Goal: Task Accomplishment & Management: Manage account settings

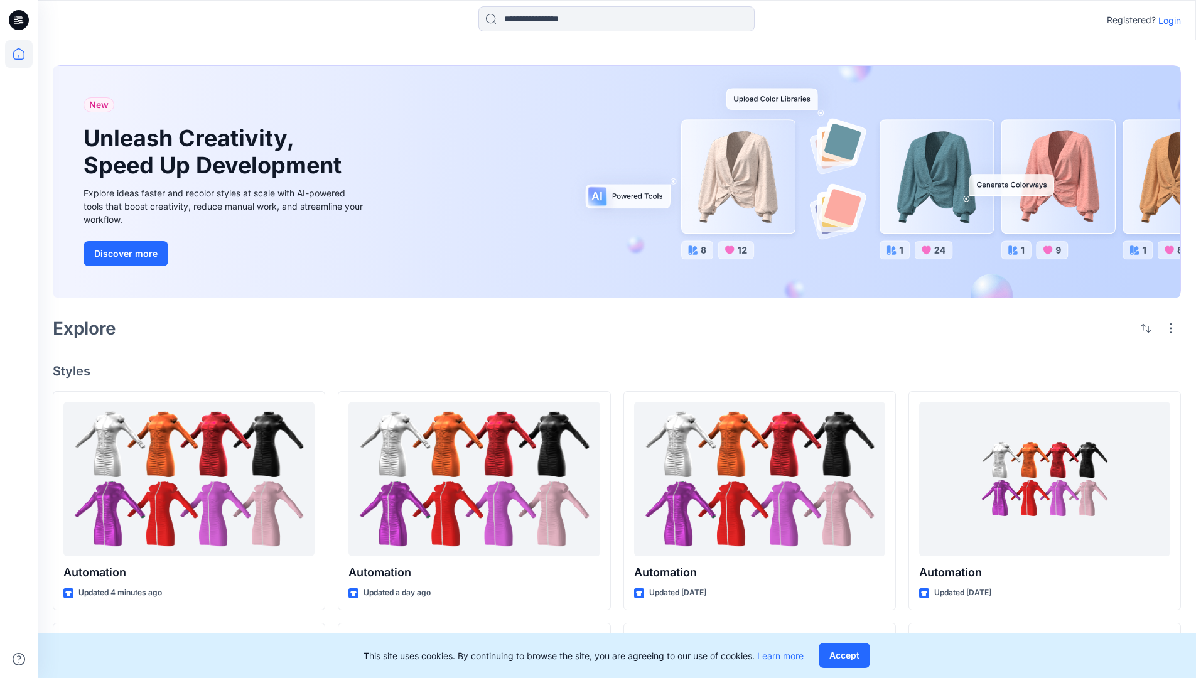
click at [1166, 20] on p "Login" at bounding box center [1169, 20] width 23 height 13
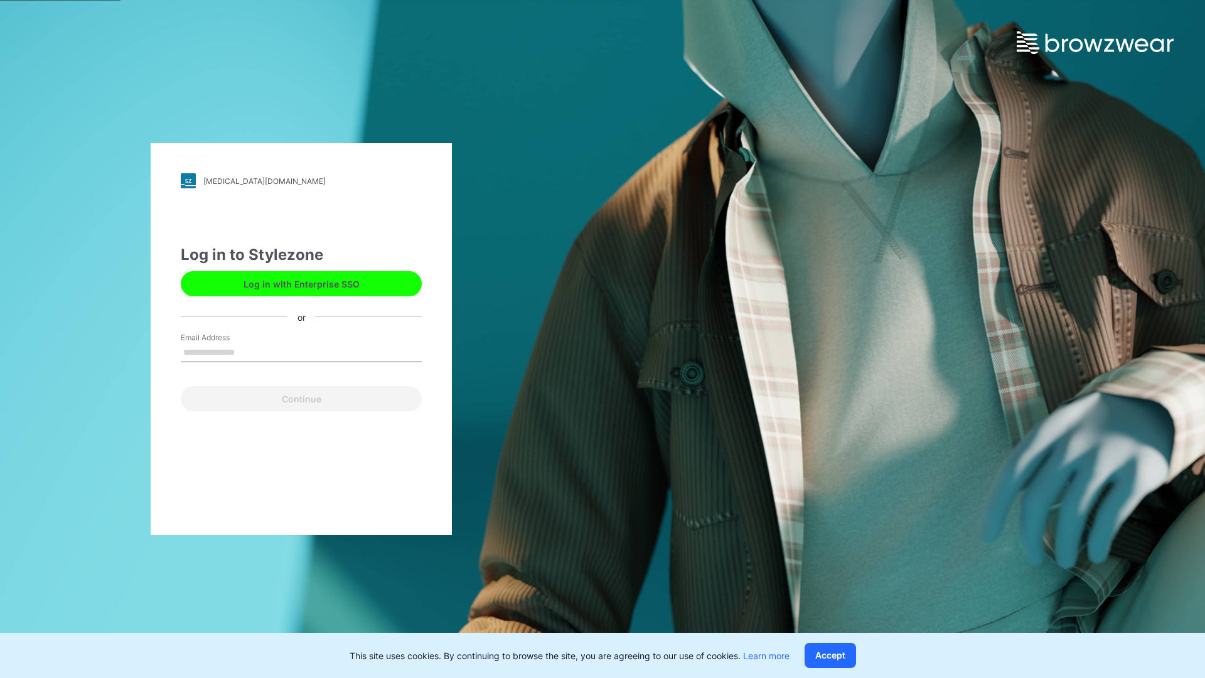
click at [248, 351] on input "Email Address" at bounding box center [301, 352] width 241 height 19
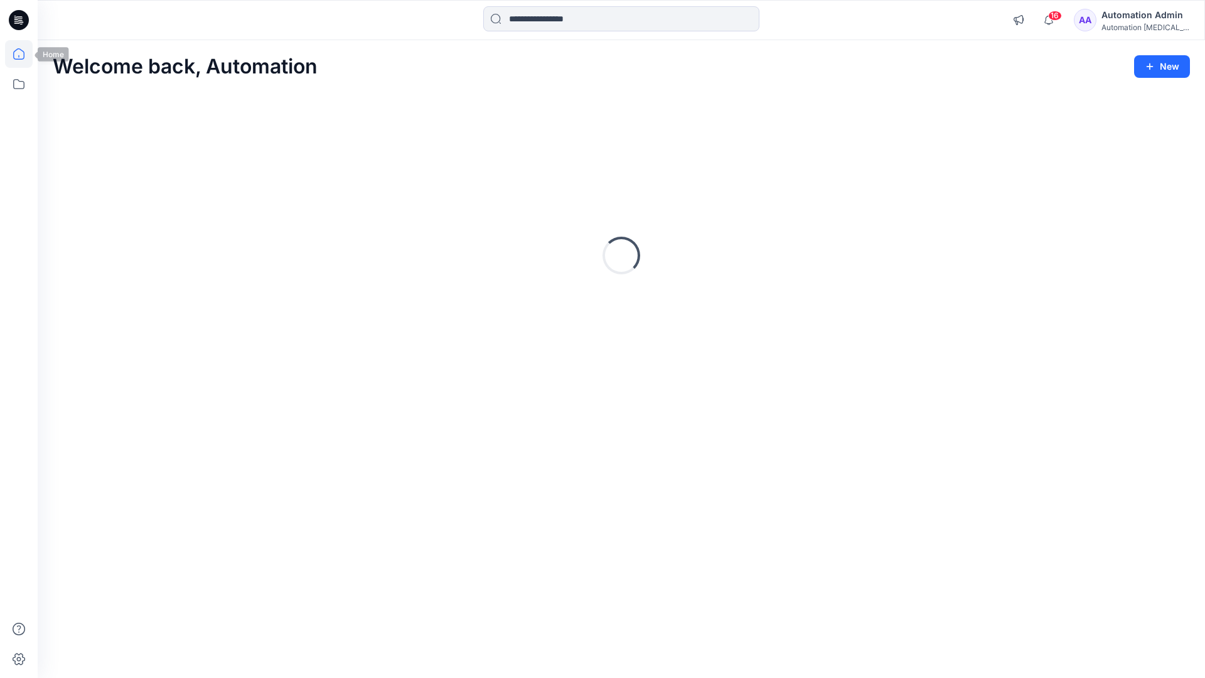
click at [24, 54] on icon at bounding box center [18, 53] width 11 height 11
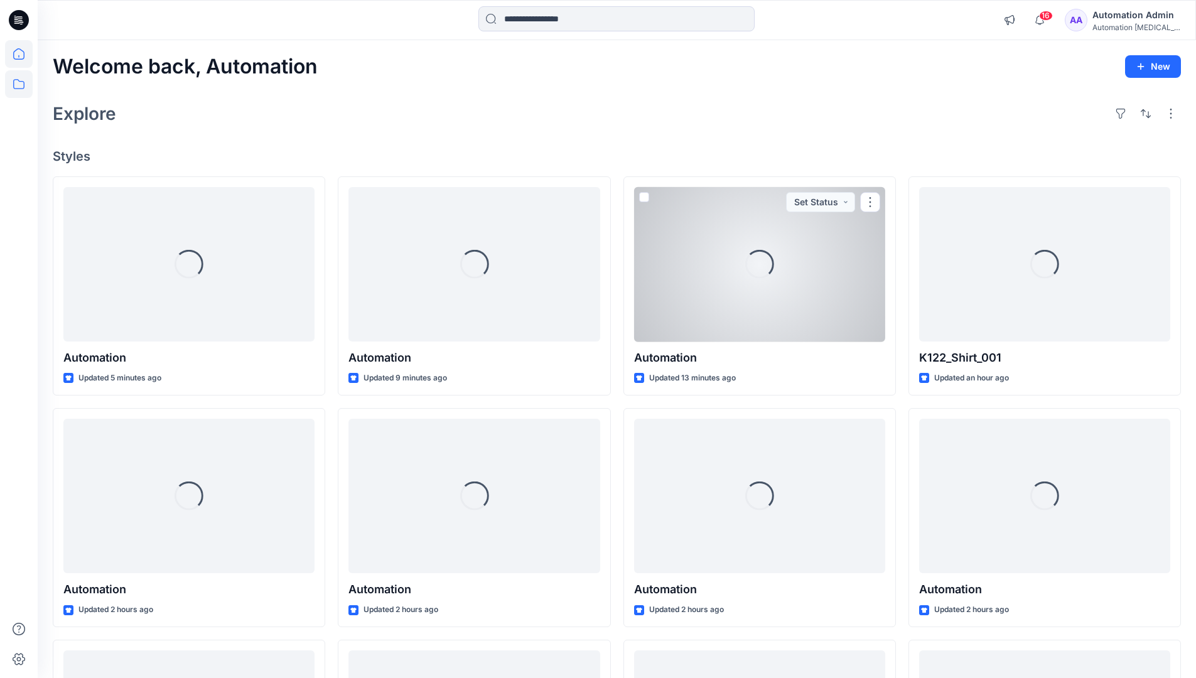
click at [21, 83] on icon at bounding box center [19, 84] width 28 height 28
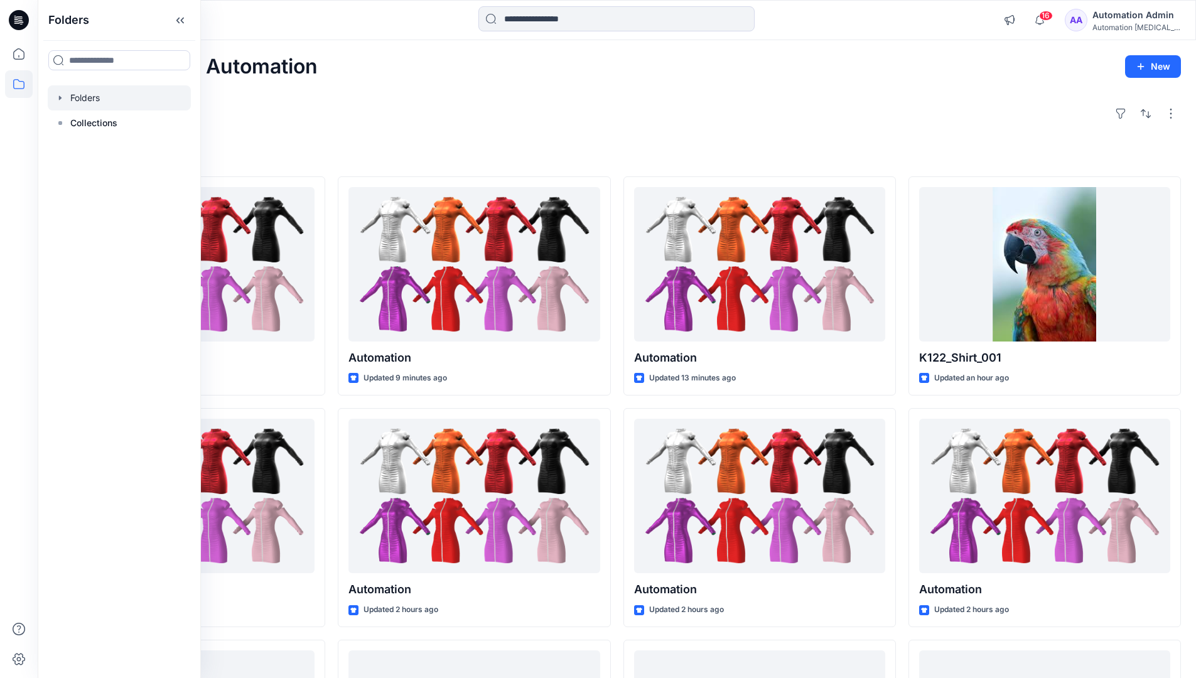
click at [94, 100] on div at bounding box center [119, 97] width 143 height 25
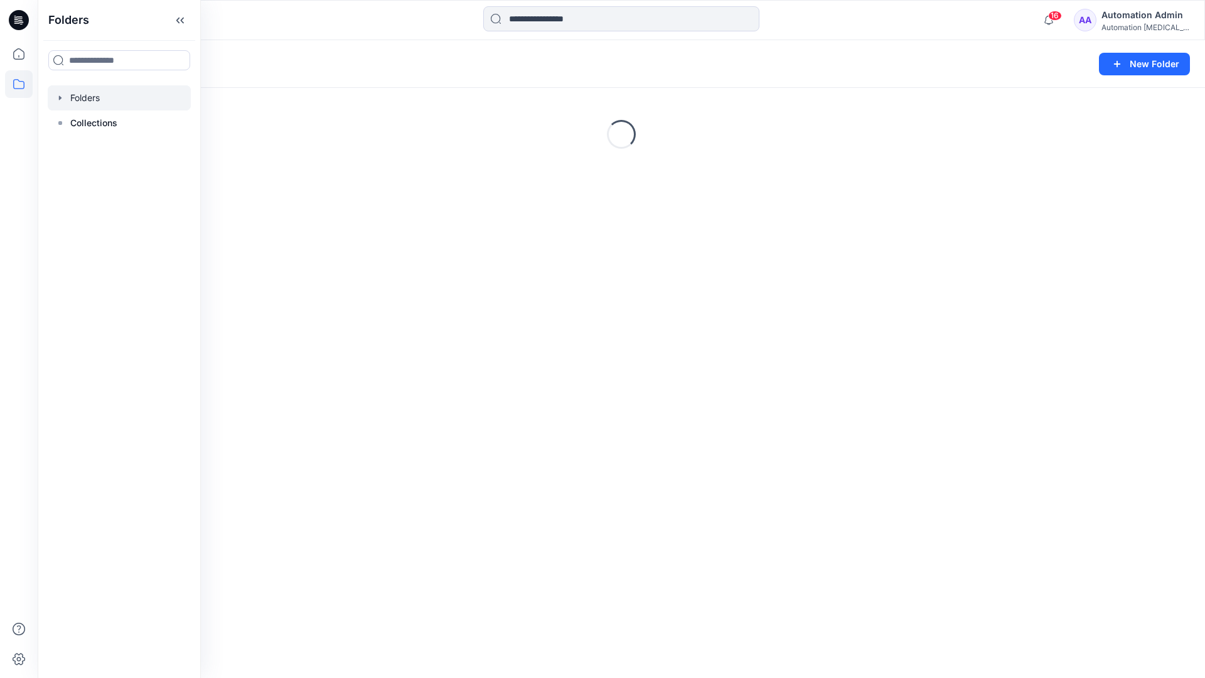
click at [448, 490] on div "Folders New Folder Loading..." at bounding box center [621, 359] width 1167 height 638
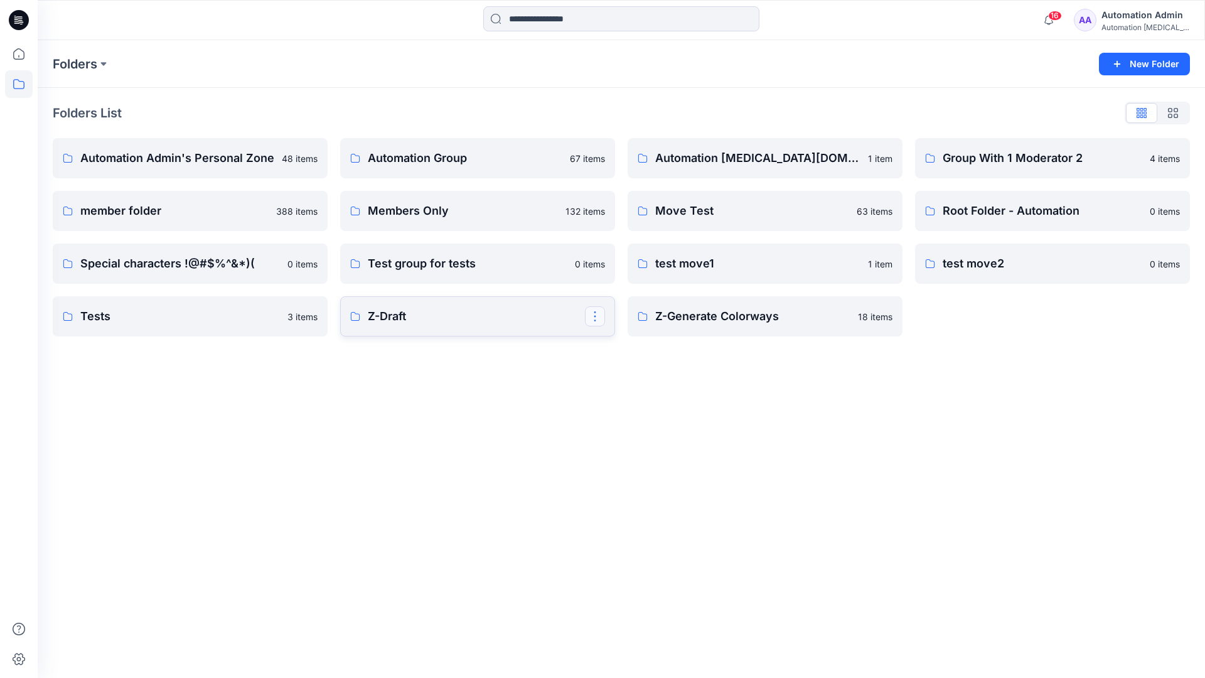
click at [592, 318] on button "button" at bounding box center [595, 316] width 20 height 20
click at [623, 348] on p "Edit" at bounding box center [618, 345] width 16 height 13
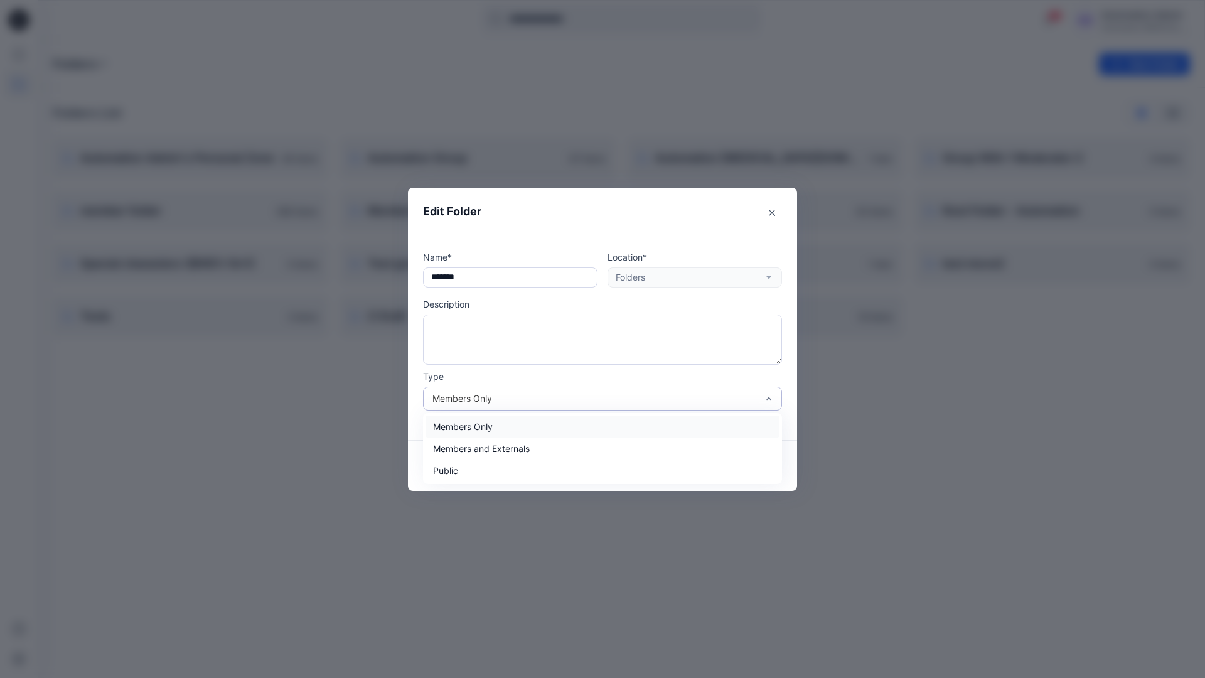
click at [628, 400] on div "Members Only" at bounding box center [594, 398] width 325 height 13
click at [554, 476] on div "Public" at bounding box center [603, 470] width 354 height 22
click at [739, 468] on button "Save" at bounding box center [752, 466] width 60 height 20
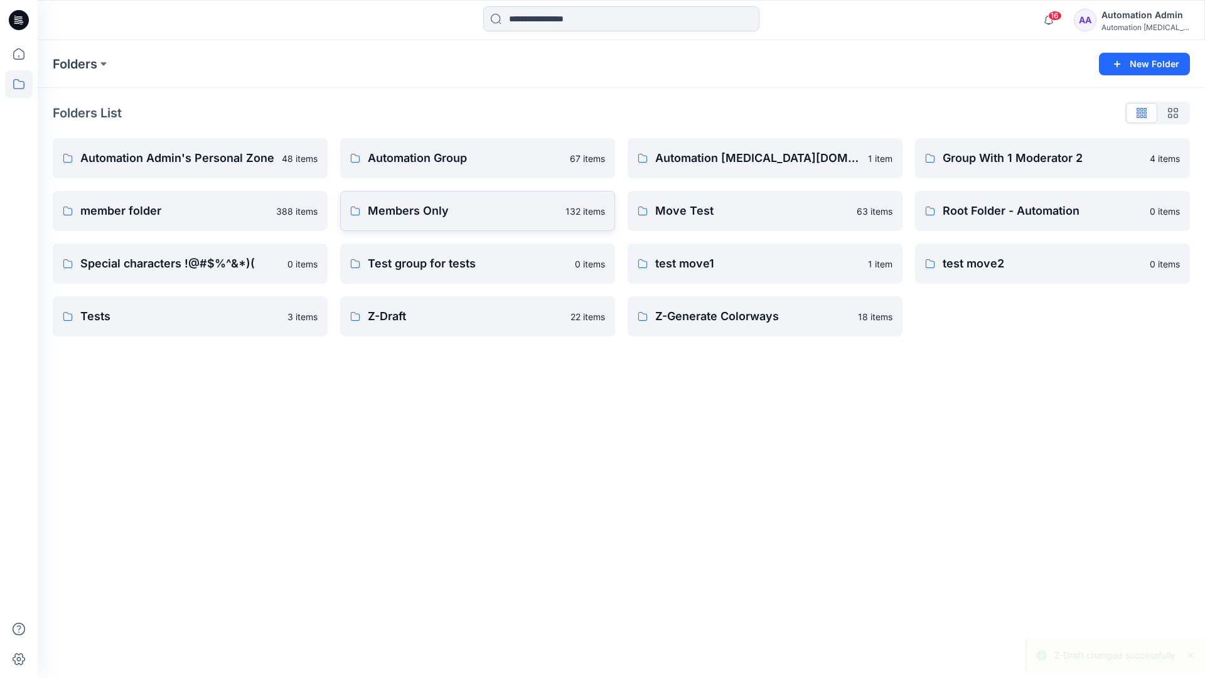
click at [537, 218] on p "Members Only" at bounding box center [463, 211] width 190 height 18
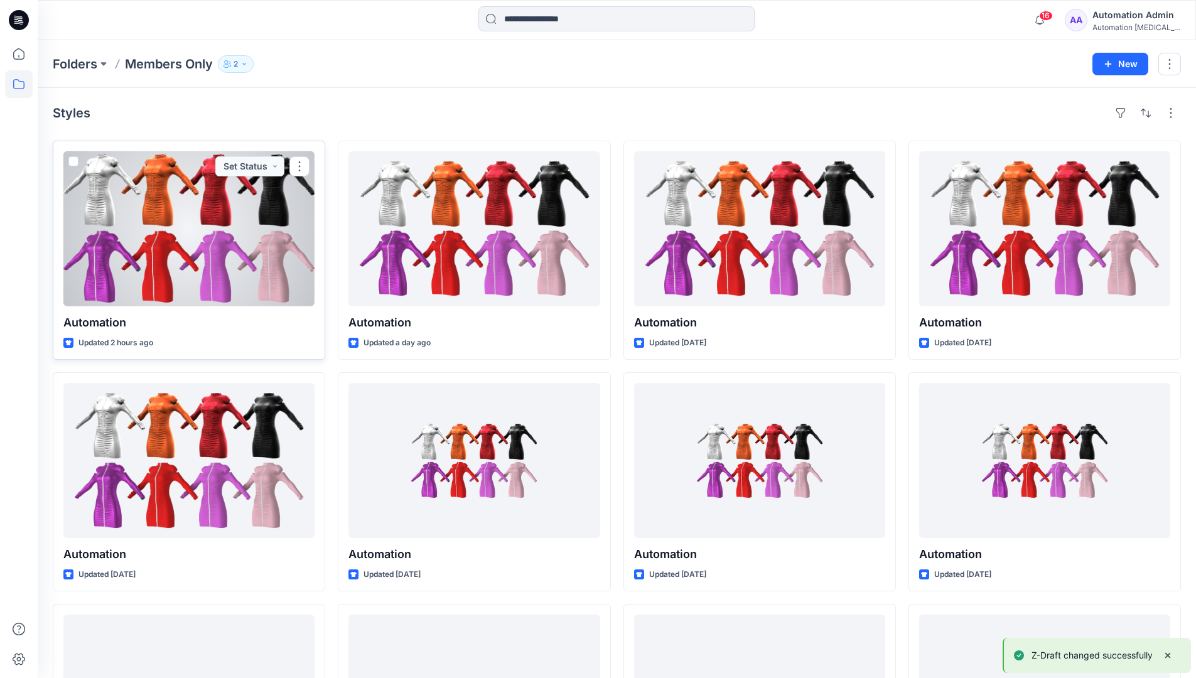
click at [73, 162] on span at bounding box center [73, 161] width 10 height 10
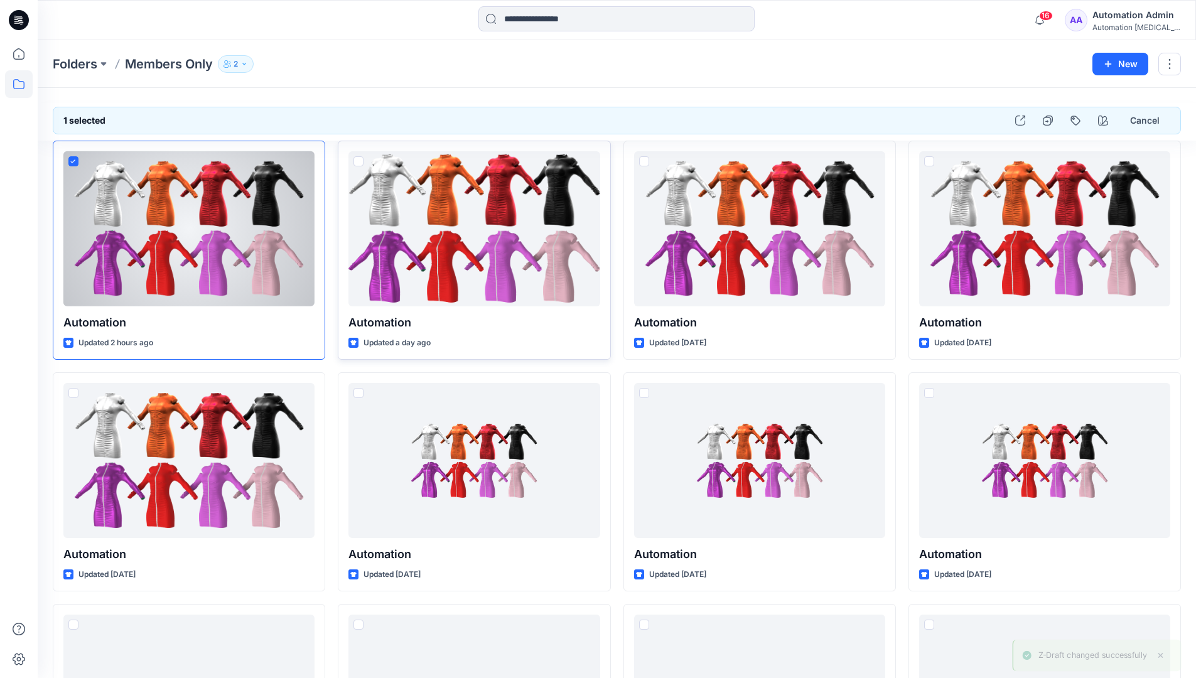
click at [356, 162] on span at bounding box center [358, 161] width 10 height 10
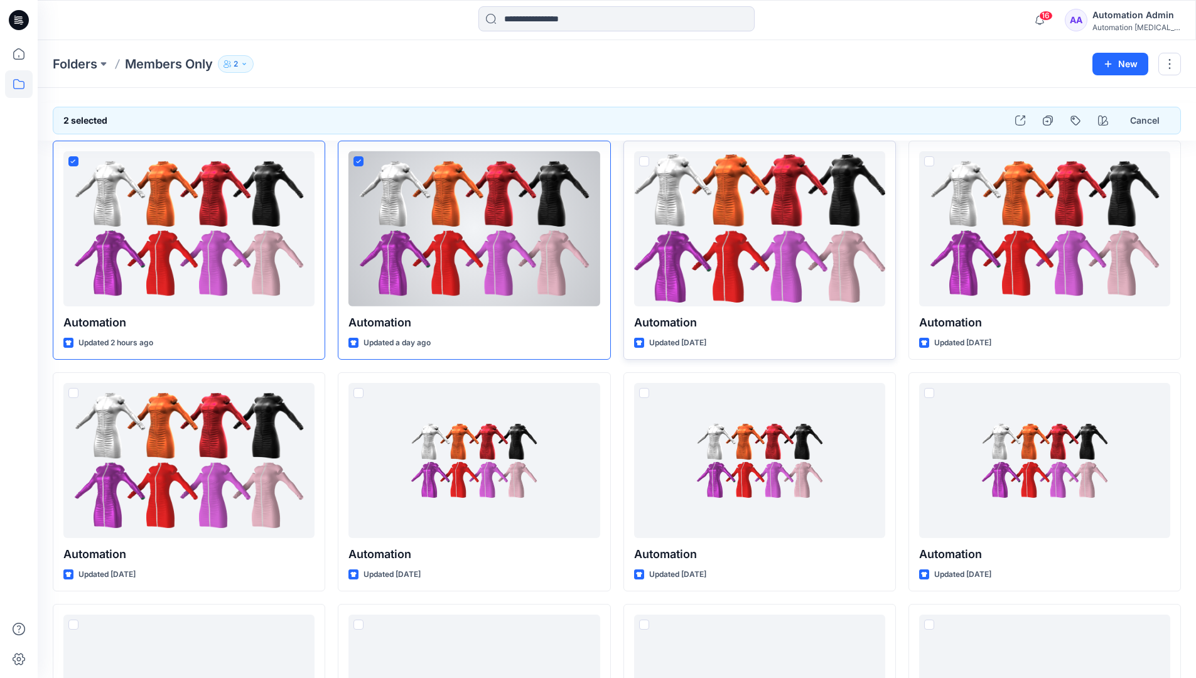
click at [642, 161] on span at bounding box center [644, 161] width 10 height 10
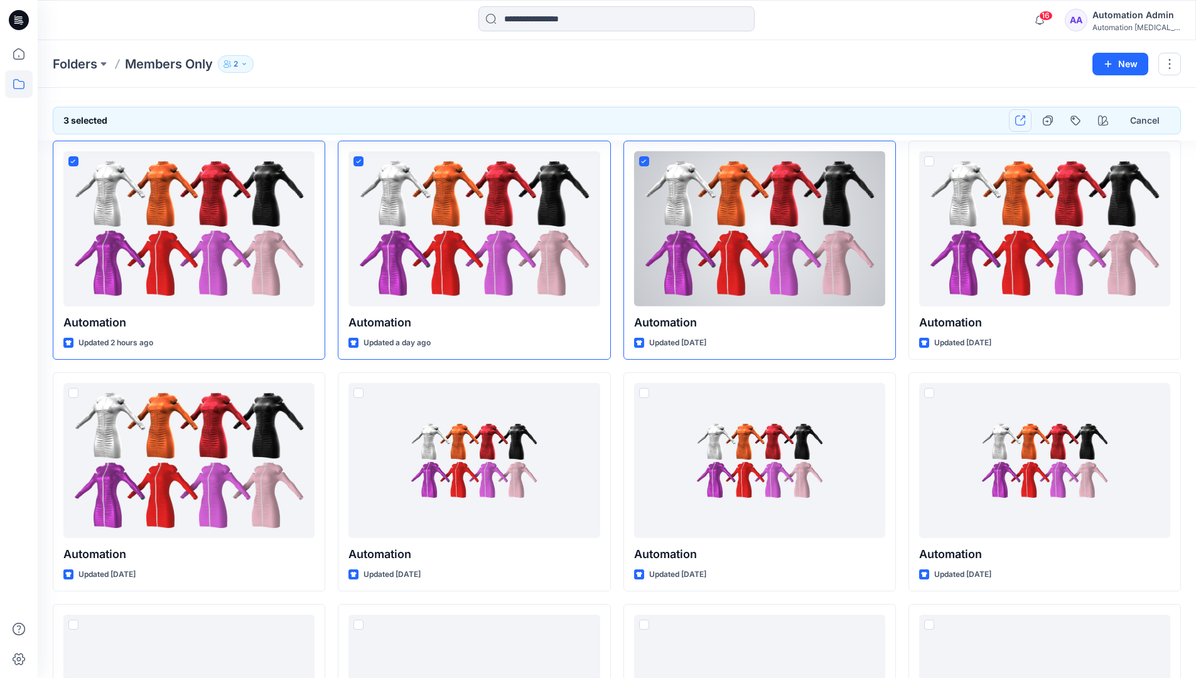
click at [1023, 124] on icon "button" at bounding box center [1020, 120] width 10 height 10
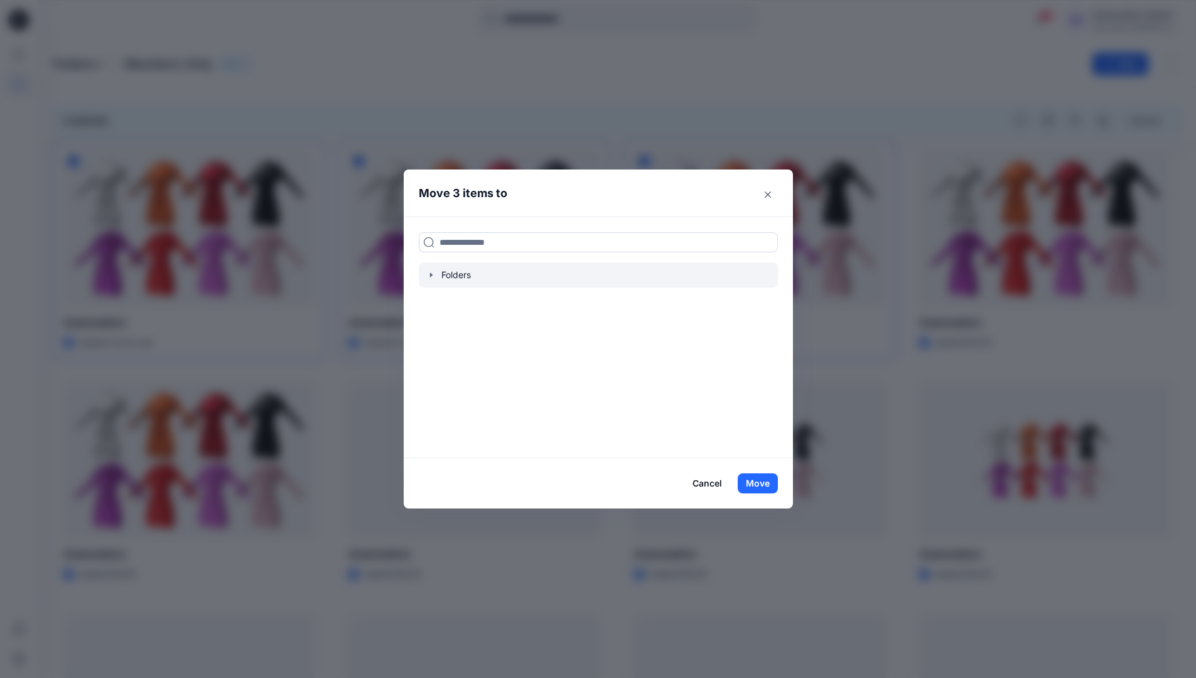
click at [432, 274] on icon "button" at bounding box center [430, 274] width 3 height 4
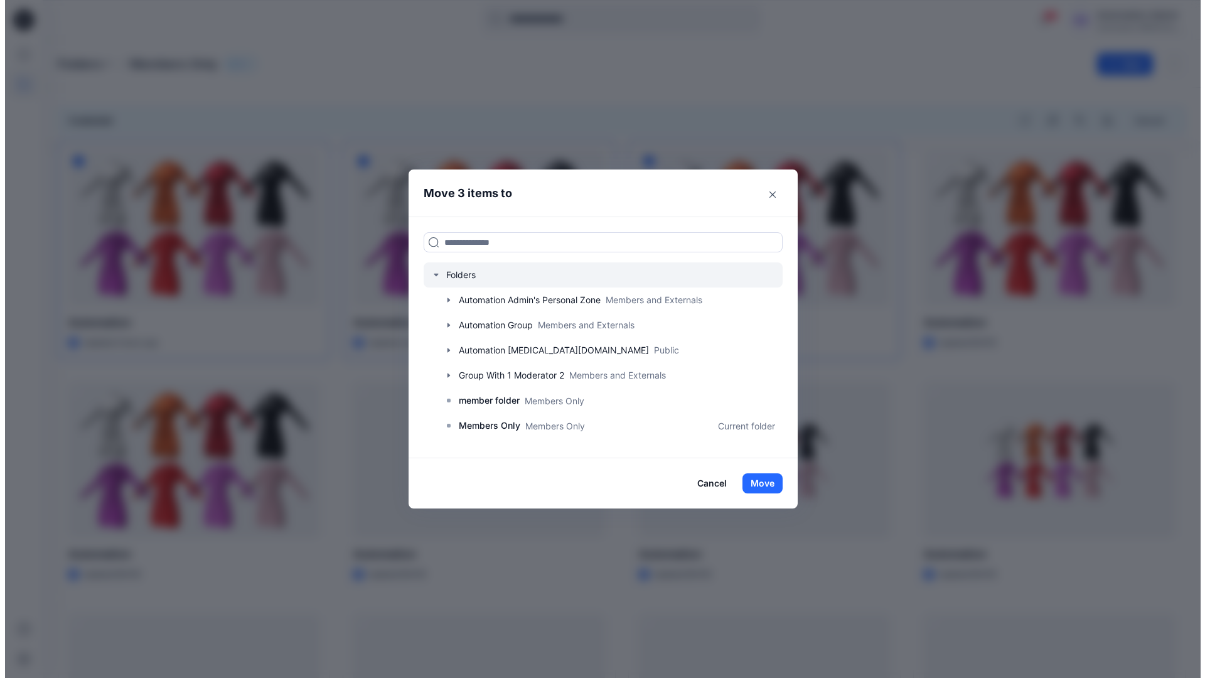
scroll to position [222, 0]
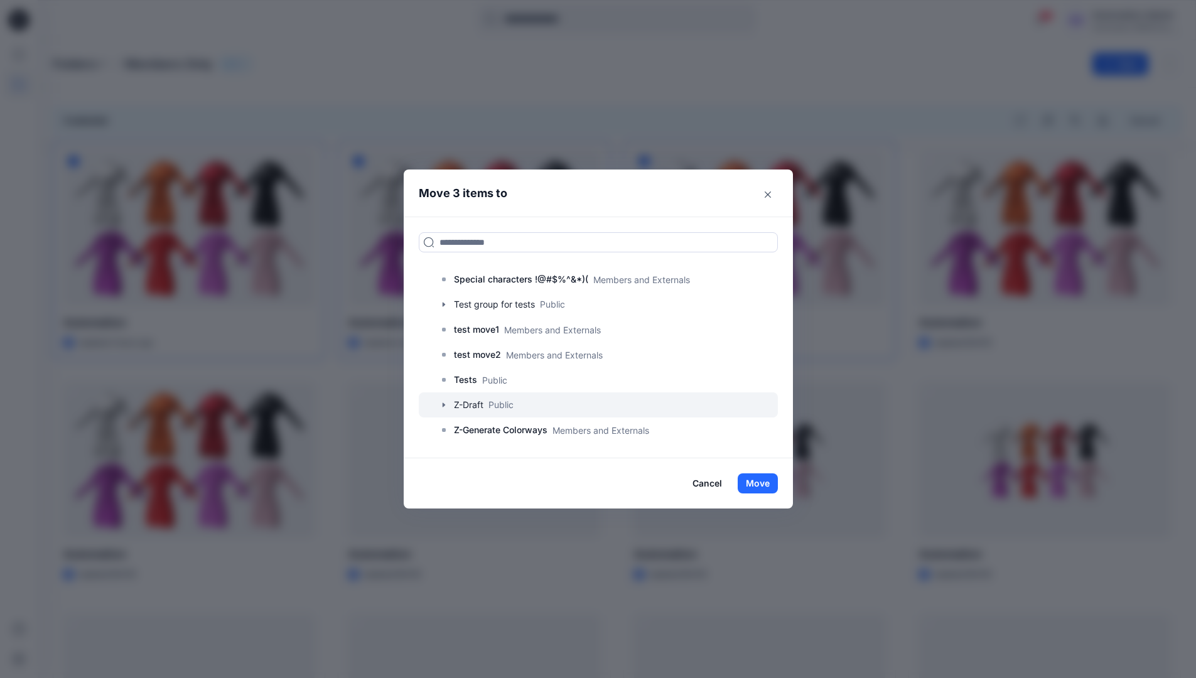
click at [501, 407] on div at bounding box center [598, 404] width 359 height 25
click at [763, 486] on button "Move" at bounding box center [757, 483] width 40 height 20
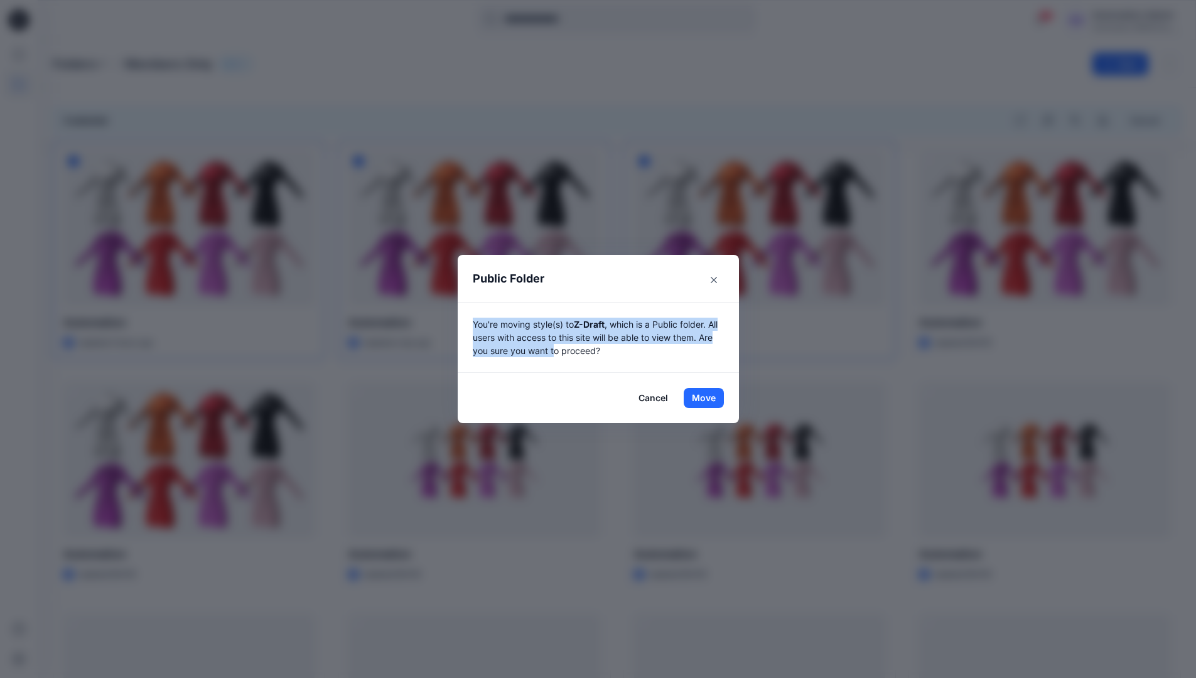
drag, startPoint x: 763, startPoint y: 486, endPoint x: 560, endPoint y: 354, distance: 241.8
click at [560, 354] on p "You're moving style(s) to Z-Draft , which is a Public folder. All users with ac…" at bounding box center [598, 338] width 251 height 40
click at [708, 398] on button "Move" at bounding box center [703, 398] width 40 height 20
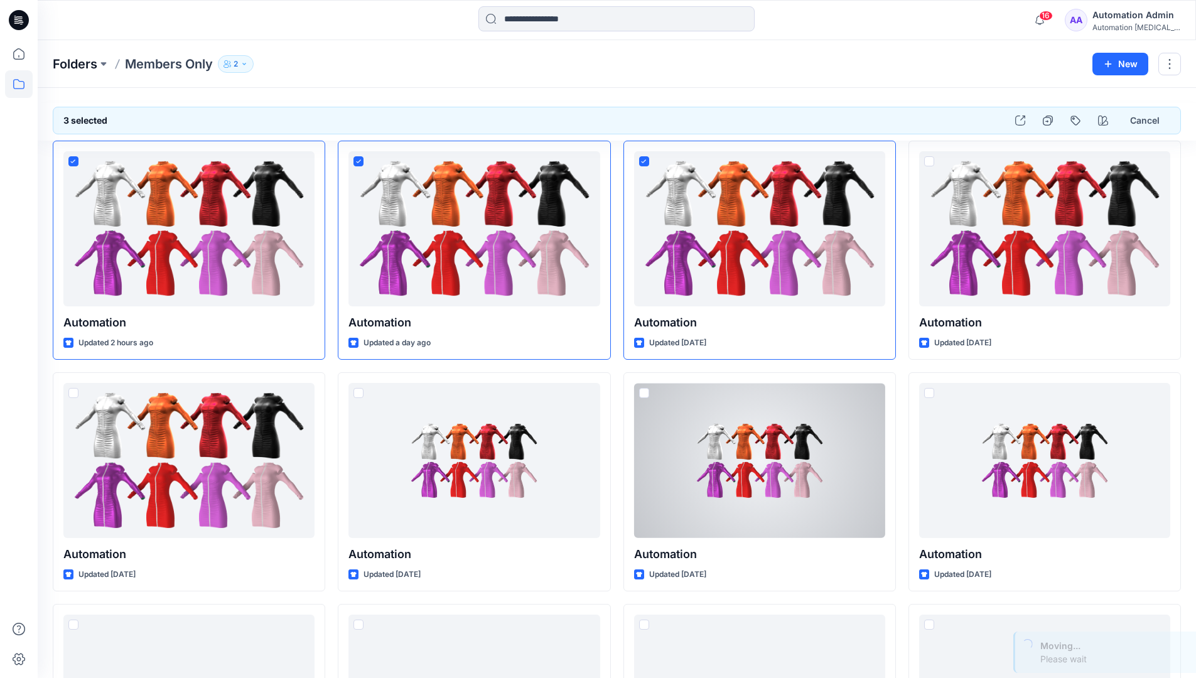
click at [76, 65] on p "Folders" at bounding box center [75, 64] width 45 height 18
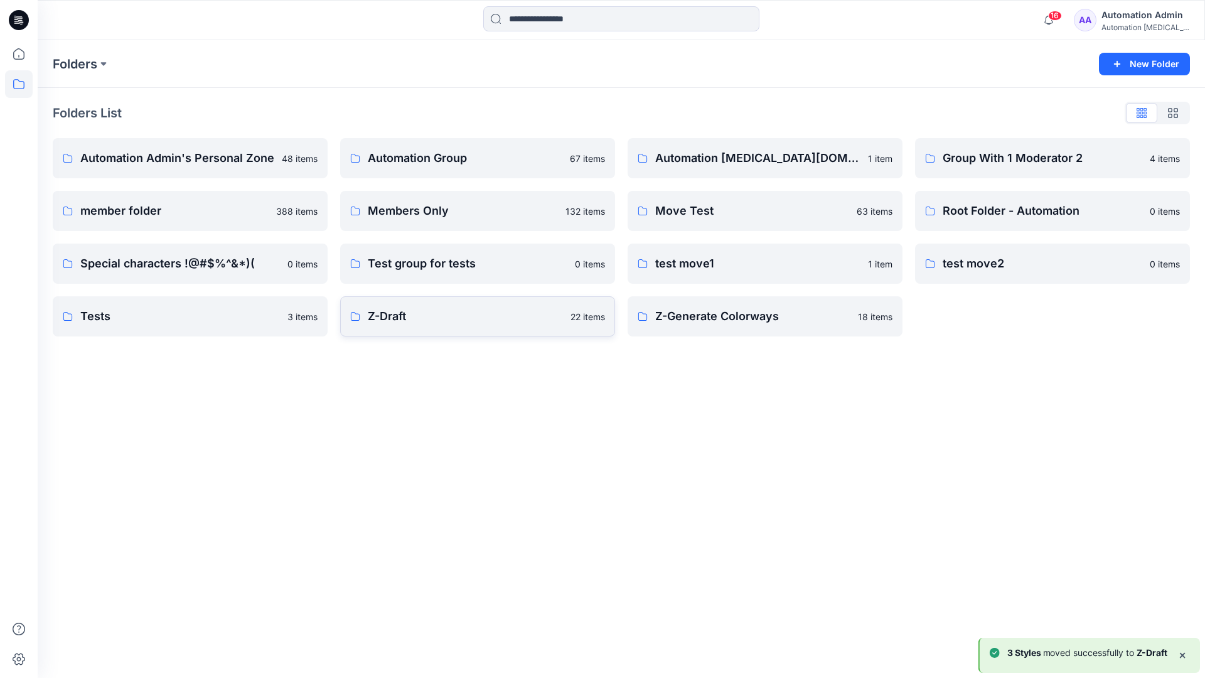
click at [404, 311] on p "Z-Draft" at bounding box center [465, 317] width 195 height 18
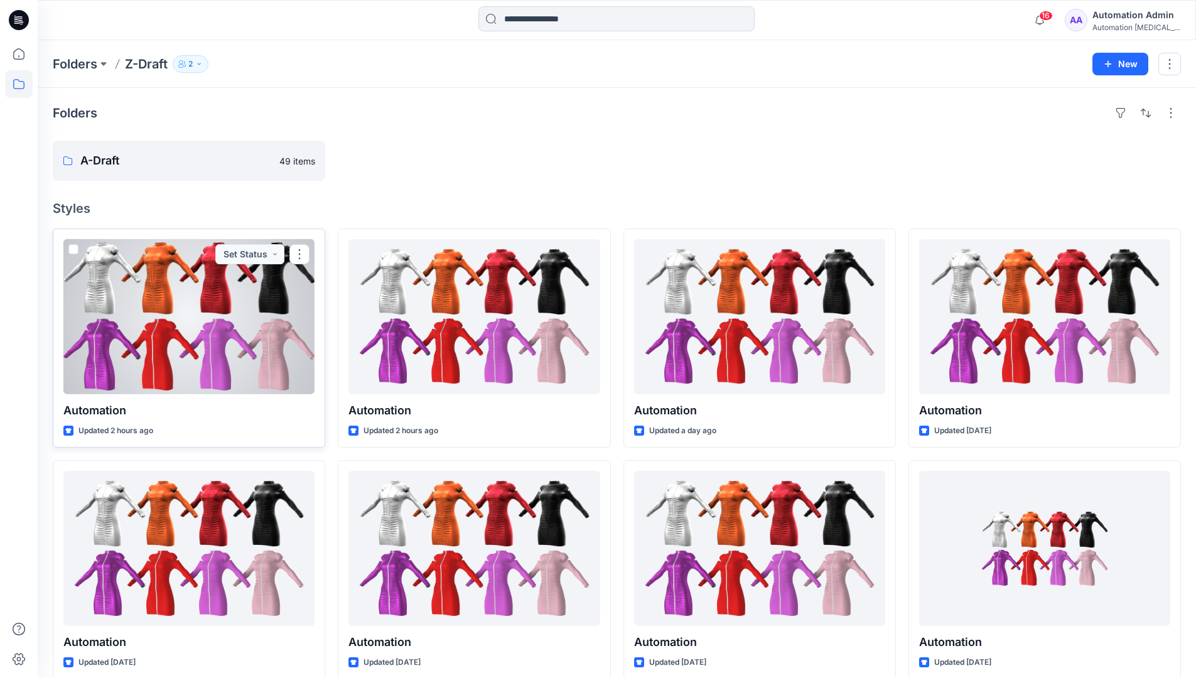
click at [73, 251] on span at bounding box center [73, 249] width 10 height 10
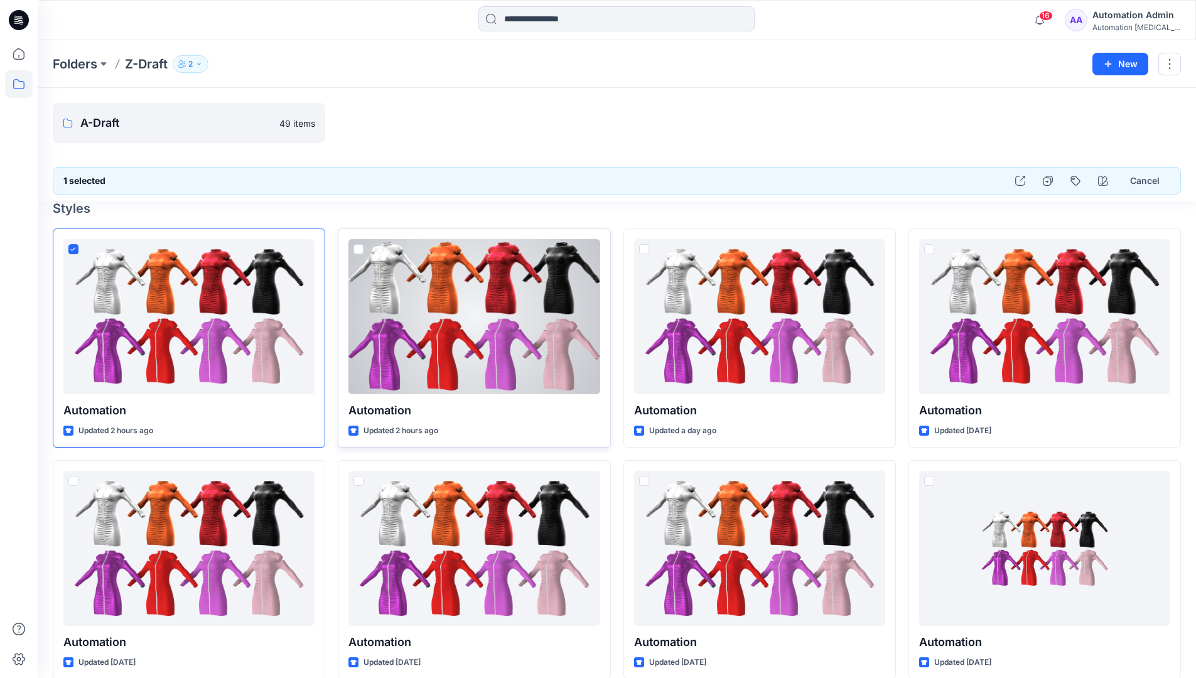
click at [360, 250] on span at bounding box center [358, 249] width 10 height 10
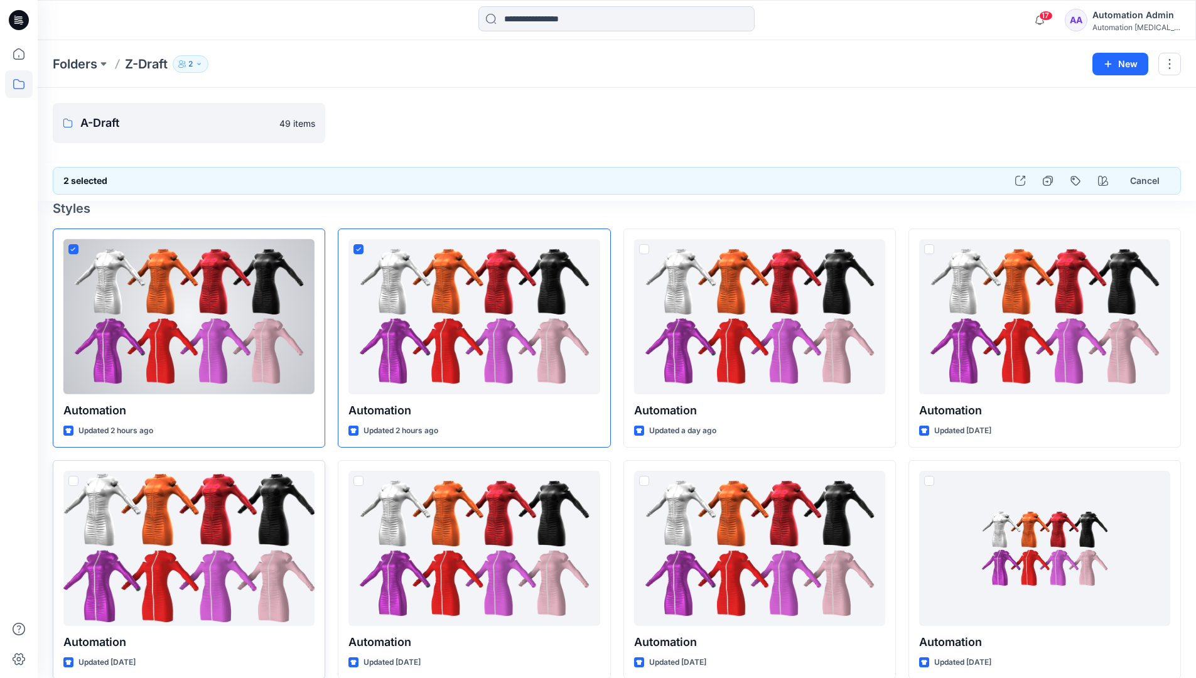
click at [75, 481] on span at bounding box center [73, 481] width 10 height 10
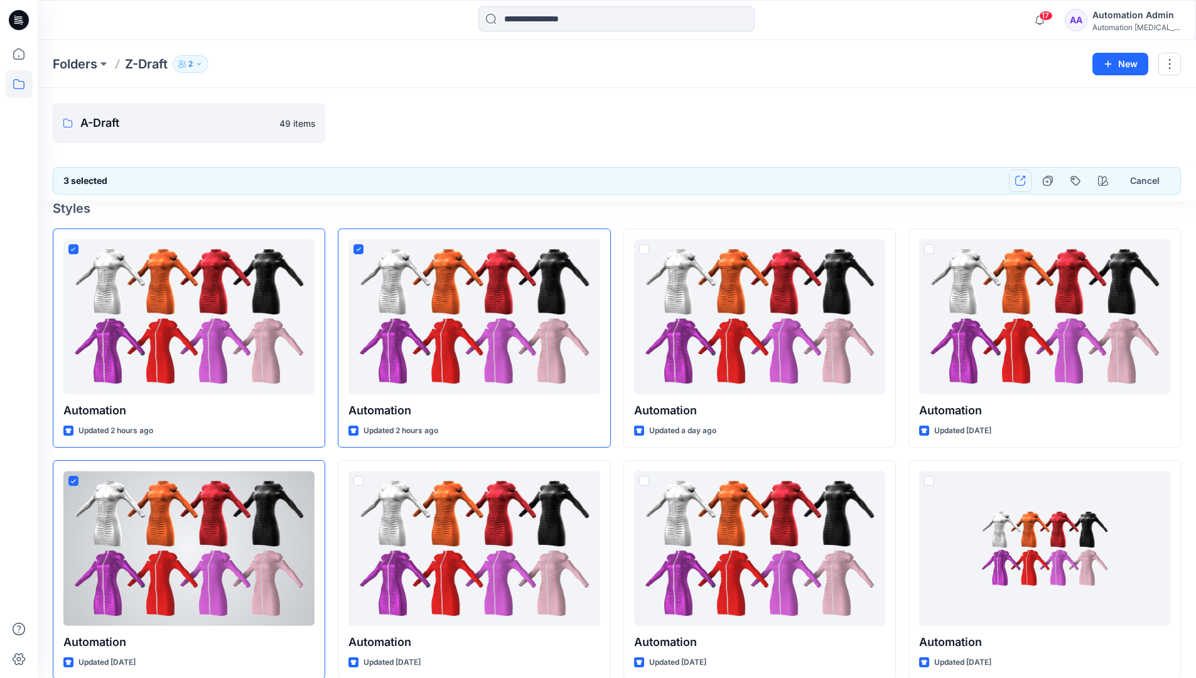
click at [1018, 181] on icon "button" at bounding box center [1020, 181] width 10 height 10
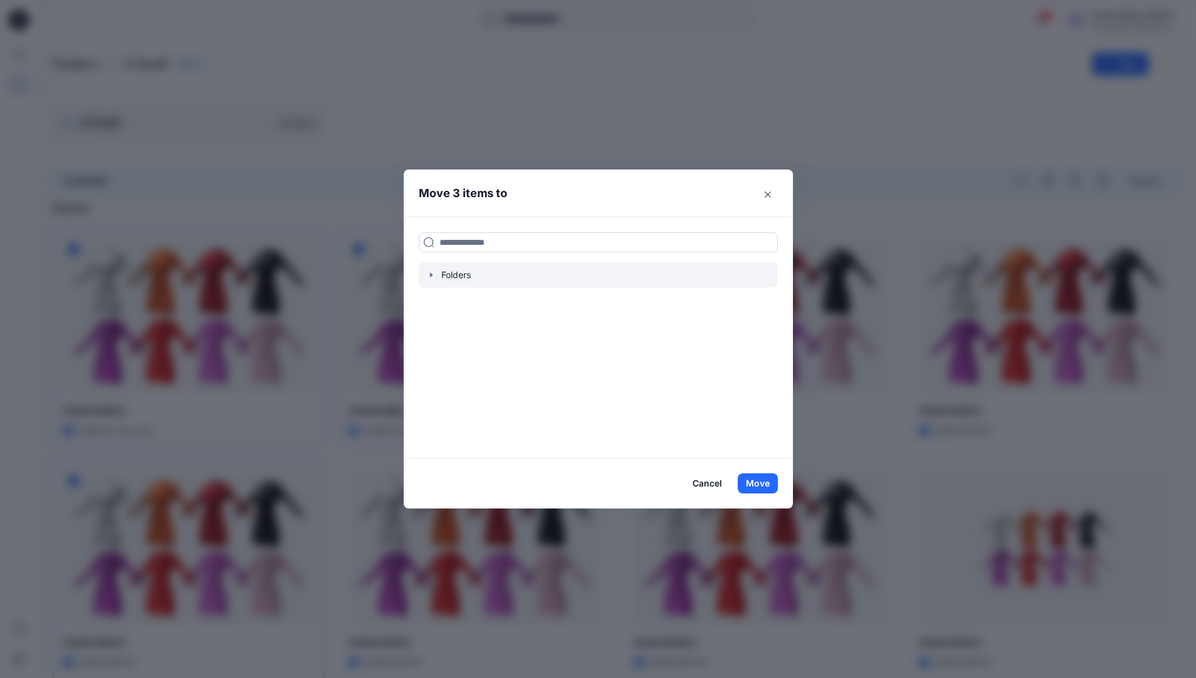
click at [432, 274] on icon "button" at bounding box center [430, 274] width 3 height 4
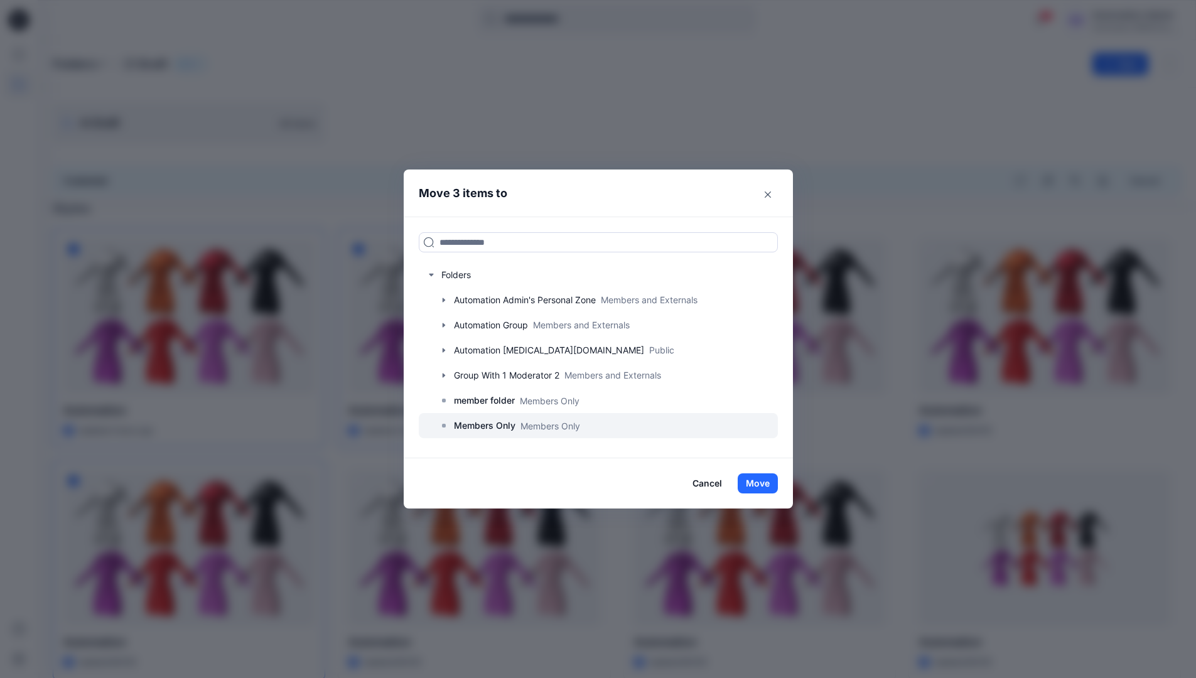
click at [495, 426] on p "Members Only" at bounding box center [485, 425] width 62 height 15
click at [754, 480] on button "Move" at bounding box center [757, 483] width 40 height 20
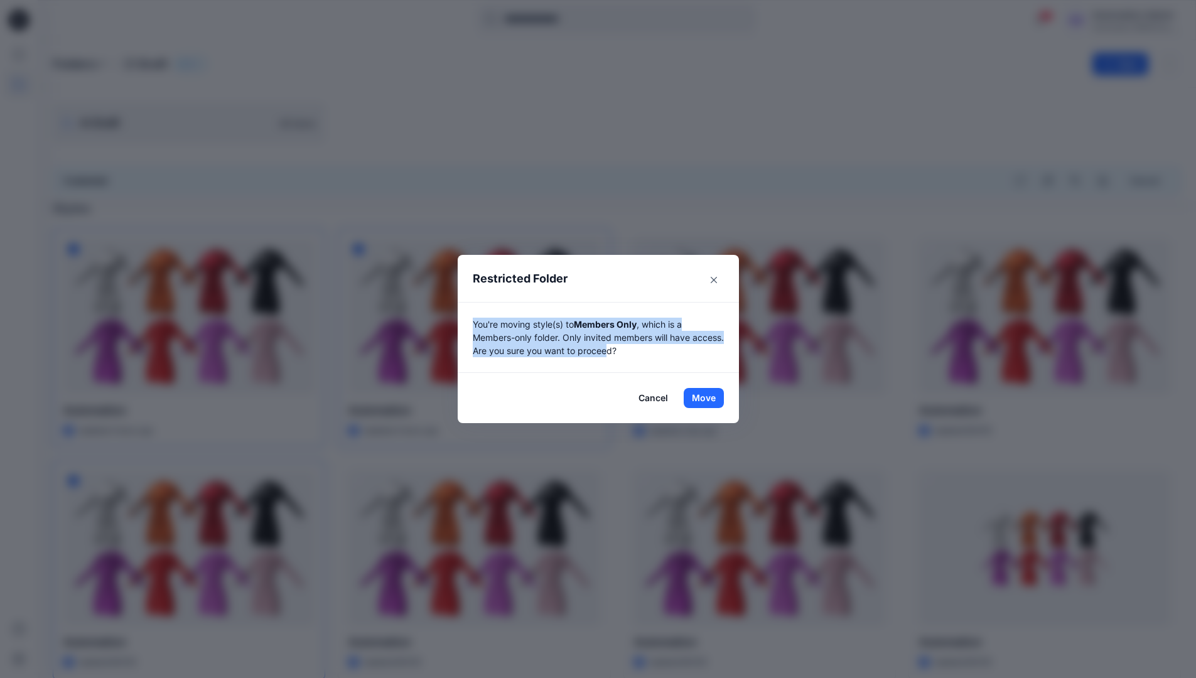
drag, startPoint x: 754, startPoint y: 480, endPoint x: 647, endPoint y: 360, distance: 161.4
click at [647, 360] on div "You're moving style(s) to Members Only , which is a Members-only folder. Only i…" at bounding box center [598, 337] width 281 height 71
click at [708, 398] on button "Move" at bounding box center [703, 398] width 40 height 20
click at [69, 63] on p "Folders" at bounding box center [75, 64] width 45 height 18
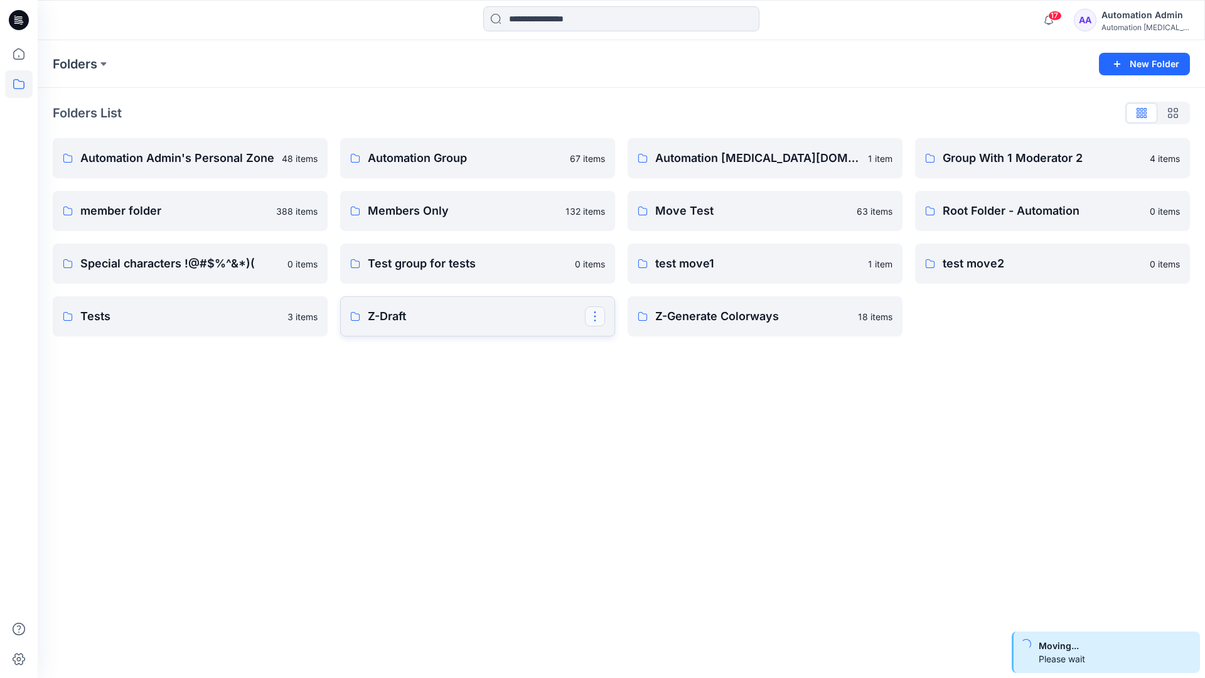
click at [597, 311] on button "button" at bounding box center [595, 316] width 20 height 20
click at [639, 350] on button "Edit" at bounding box center [655, 345] width 136 height 23
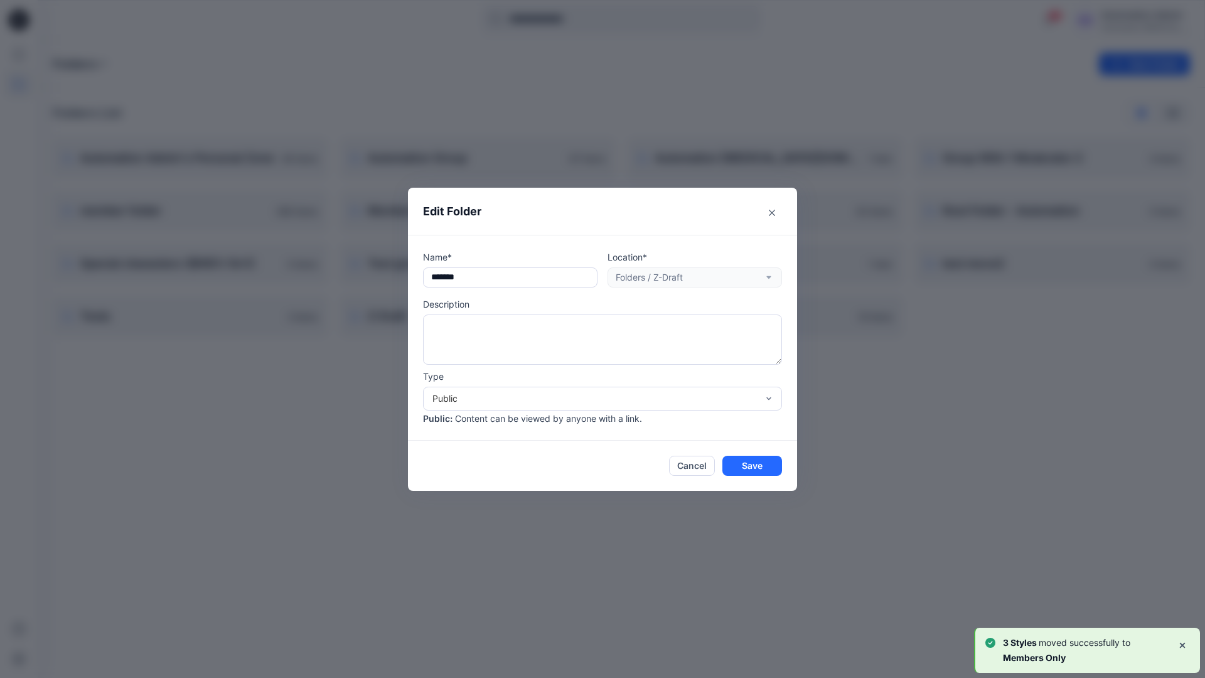
click at [469, 395] on div "Public" at bounding box center [594, 398] width 325 height 13
click at [468, 427] on div "Members Only" at bounding box center [603, 426] width 354 height 22
click at [746, 463] on button "Save" at bounding box center [752, 466] width 60 height 20
click at [1124, 20] on div "Automation Admin" at bounding box center [1145, 15] width 88 height 15
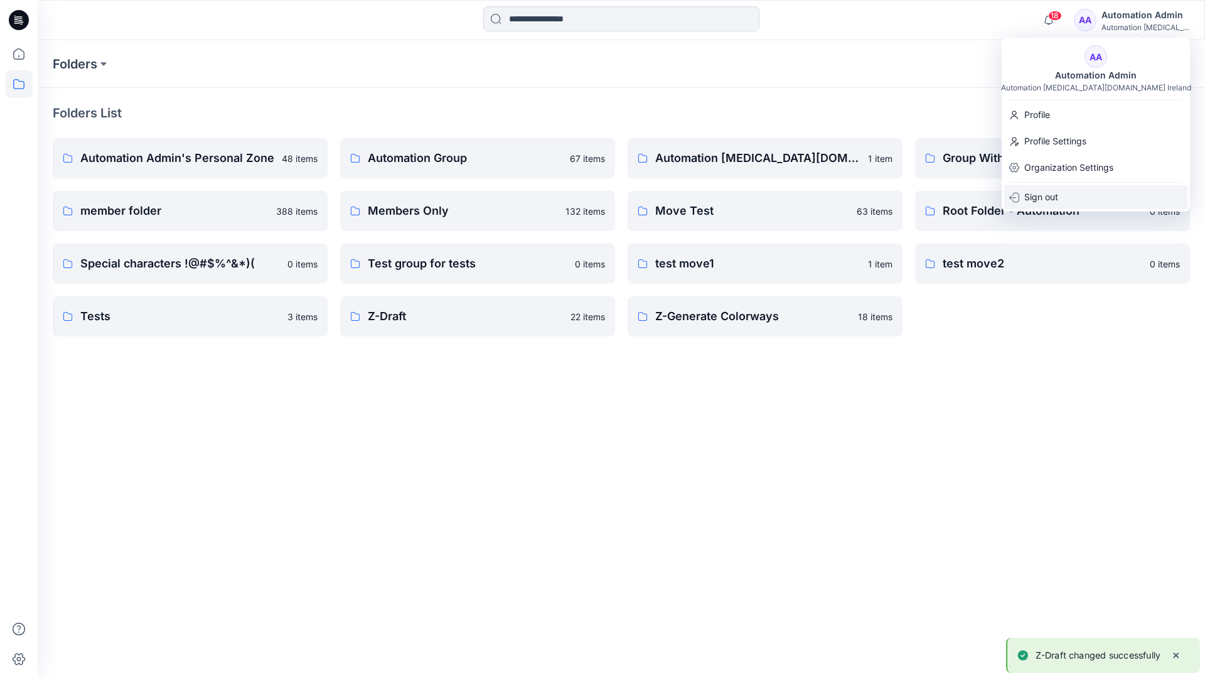
click at [1059, 195] on div "Sign out" at bounding box center [1095, 197] width 183 height 24
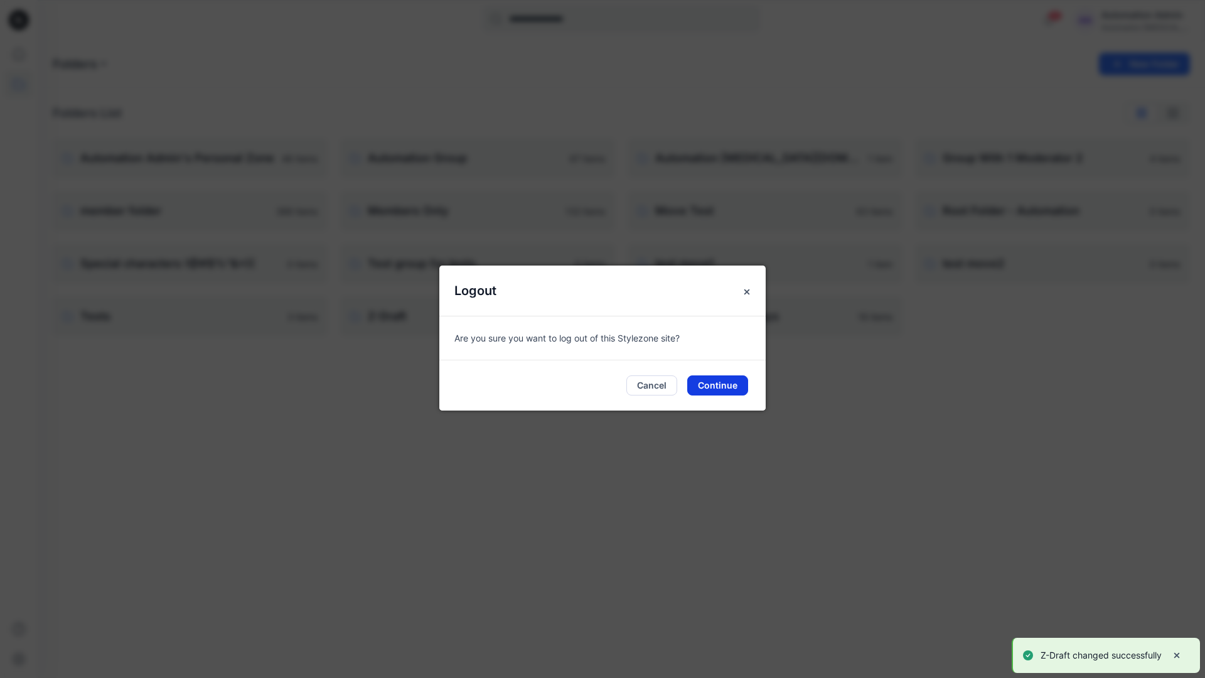
click at [741, 388] on button "Continue" at bounding box center [717, 385] width 61 height 20
